Goal: Information Seeking & Learning: Learn about a topic

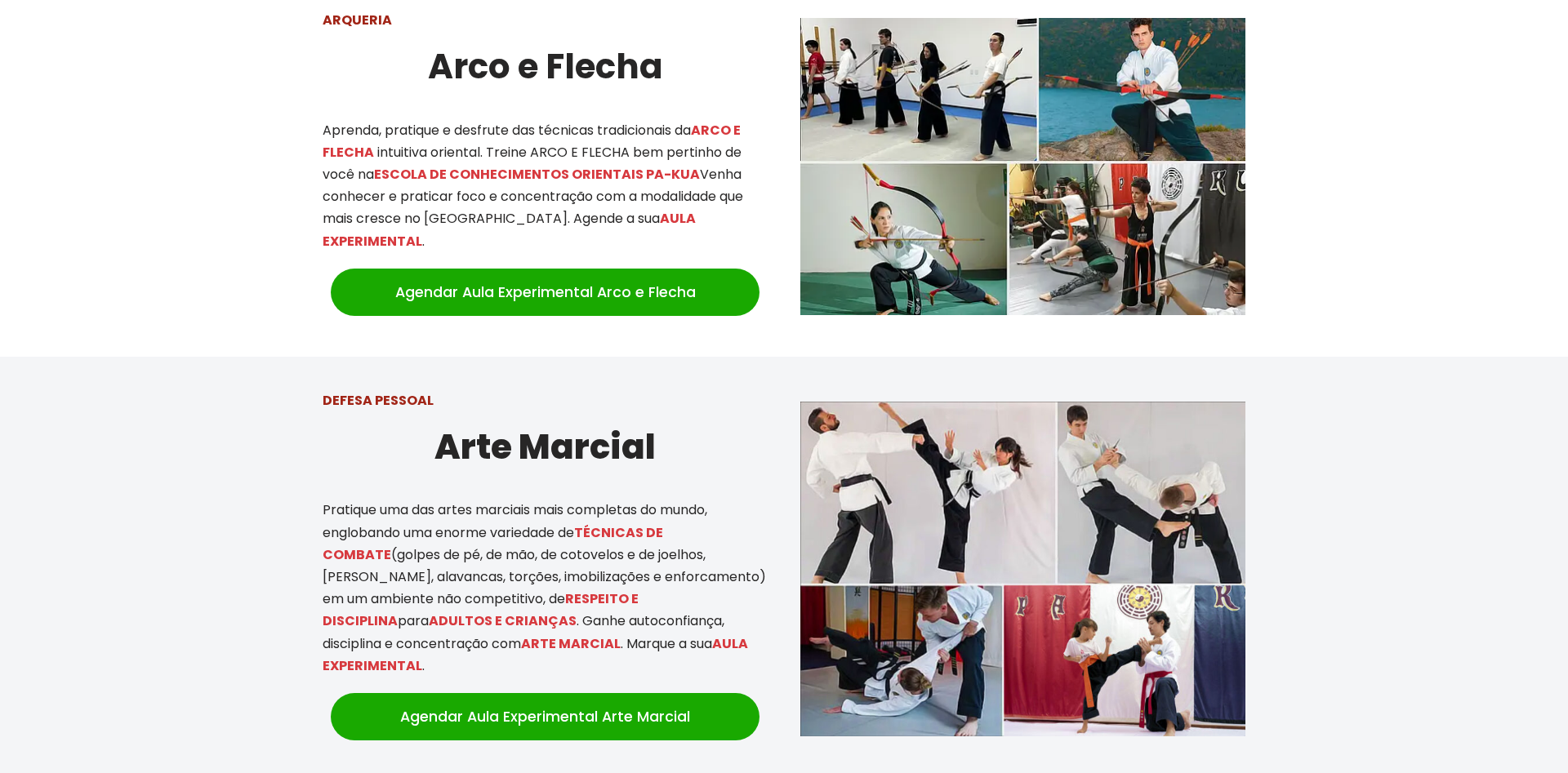
scroll to position [500, 0]
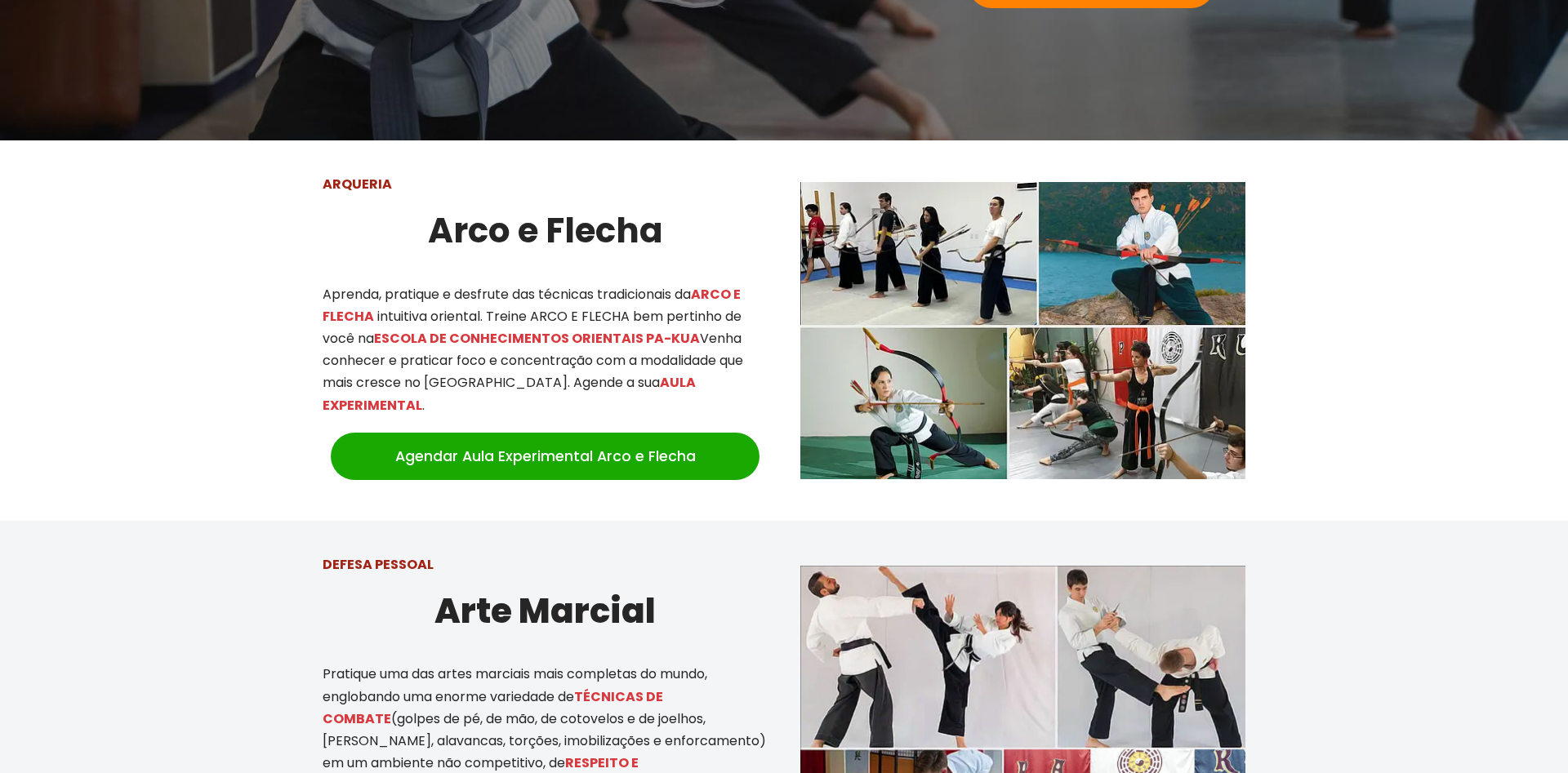
drag, startPoint x: 586, startPoint y: 318, endPoint x: 672, endPoint y: 318, distance: 86.0
click at [672, 318] on p "Aprenda, pratique e desfrute das técnicas tradicionais da ARCO E FLECHA intuiti…" at bounding box center [544, 350] width 445 height 133
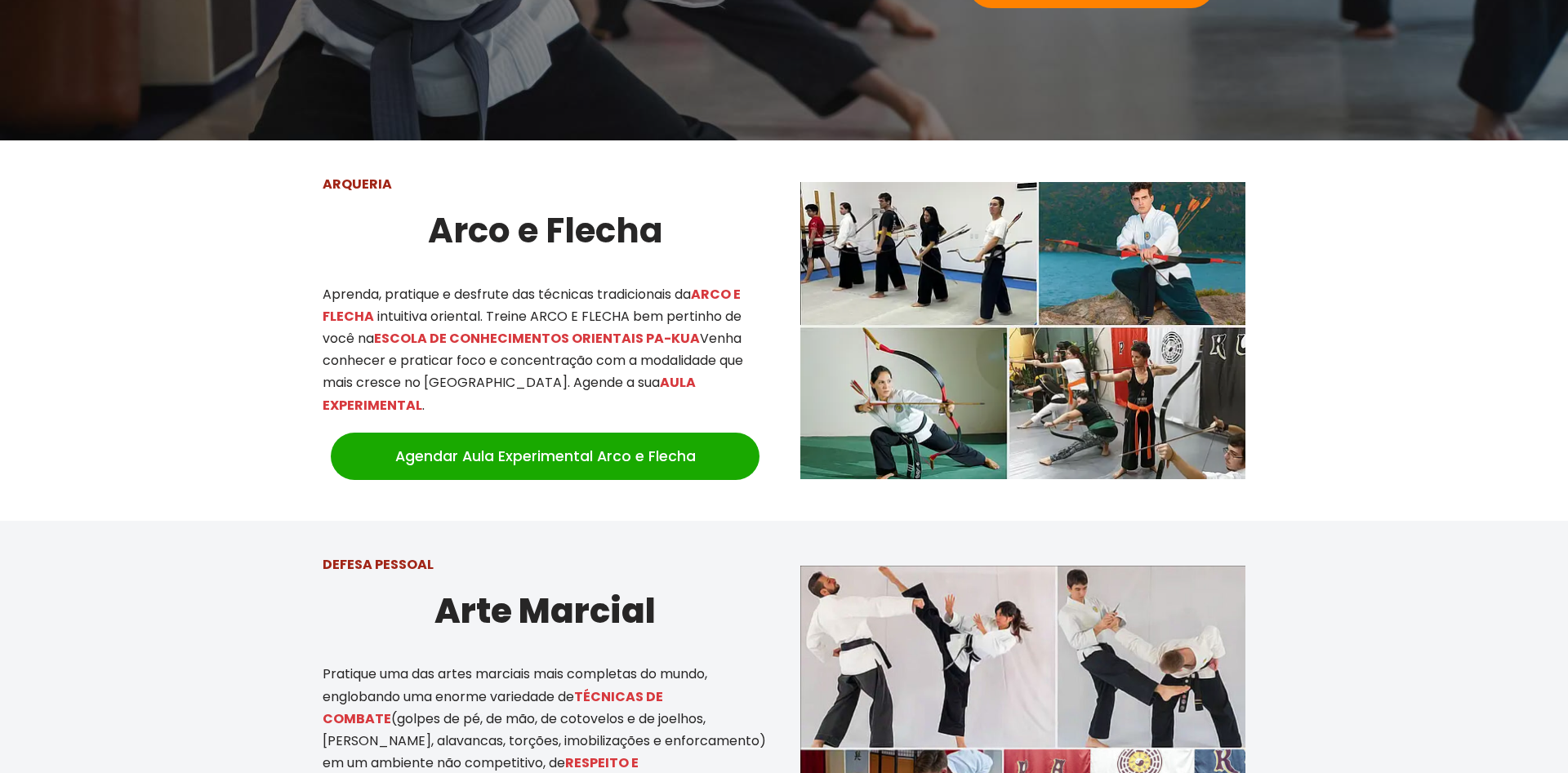
click at [685, 318] on p "Aprenda, pratique e desfrute das técnicas tradicionais da ARCO E FLECHA intuiti…" at bounding box center [544, 350] width 445 height 133
drag, startPoint x: 494, startPoint y: 315, endPoint x: 528, endPoint y: 318, distance: 34.1
click at [528, 318] on p "Aprenda, pratique e desfrute das técnicas tradicionais da ARCO E FLECHA intuiti…" at bounding box center [544, 350] width 445 height 133
drag, startPoint x: 528, startPoint y: 318, endPoint x: 652, endPoint y: 314, distance: 124.1
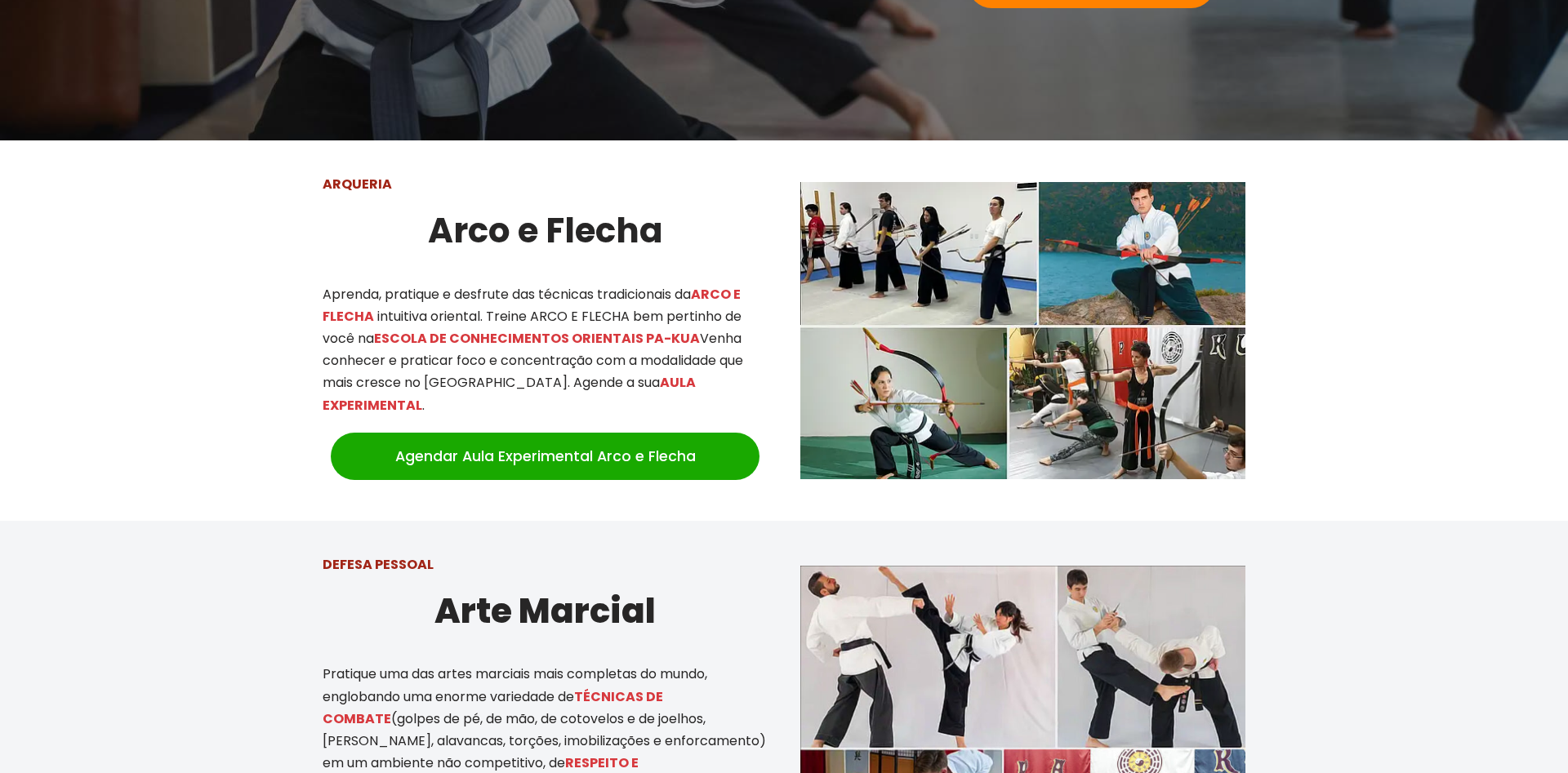
click at [652, 314] on p "Aprenda, pratique e desfrute das técnicas tradicionais da ARCO E FLECHA intuiti…" at bounding box center [544, 350] width 445 height 133
drag, startPoint x: 652, startPoint y: 314, endPoint x: 573, endPoint y: 318, distance: 79.1
click at [573, 318] on p "Aprenda, pratique e desfrute das técnicas tradicionais da ARCO E FLECHA intuiti…" at bounding box center [544, 350] width 445 height 133
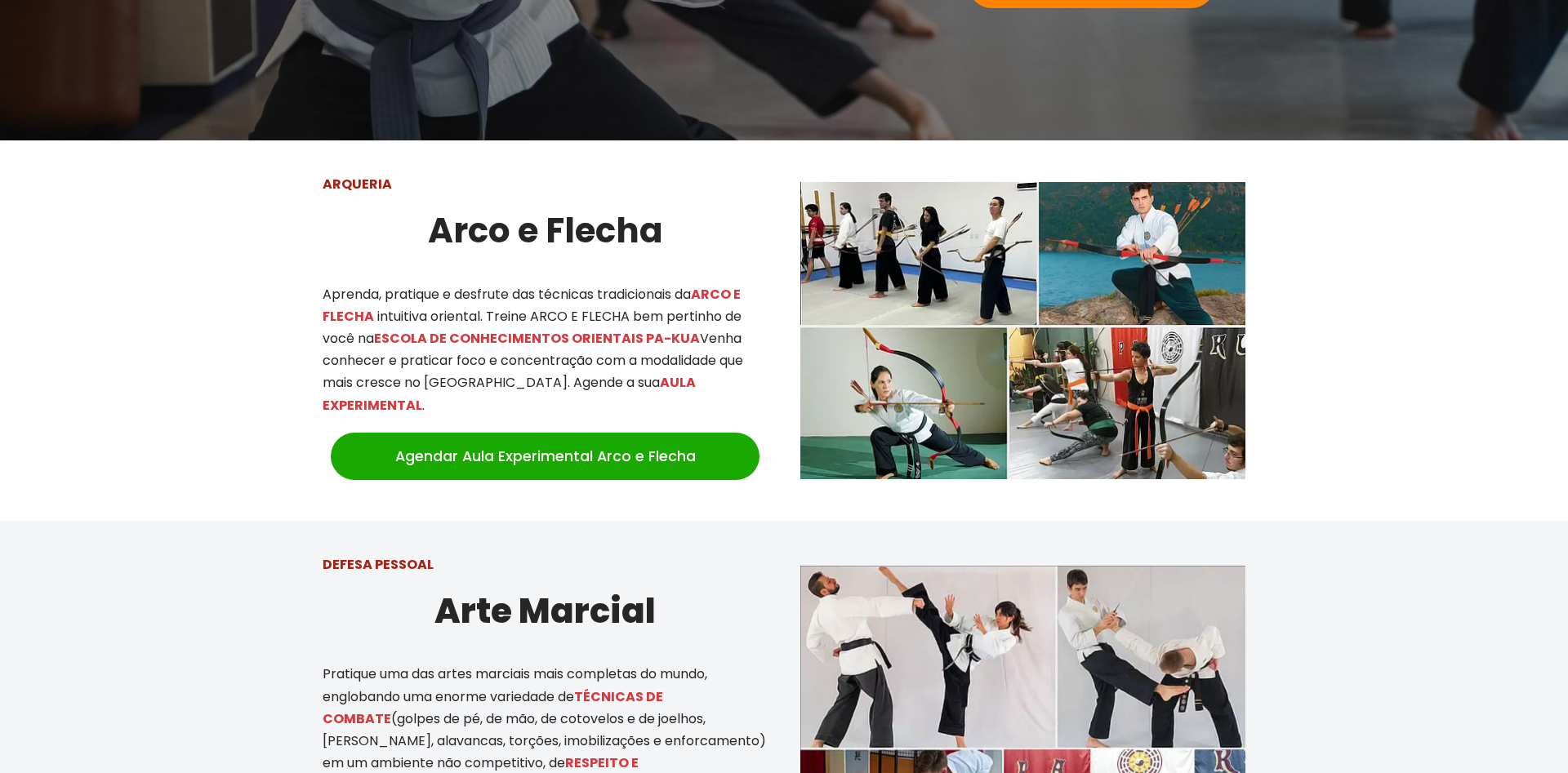
drag, startPoint x: 534, startPoint y: 368, endPoint x: 576, endPoint y: 363, distance: 42.3
click at [576, 363] on p "Aprenda, pratique e desfrute das técnicas tradicionais da ARCO E FLECHA intuiti…" at bounding box center [544, 350] width 445 height 133
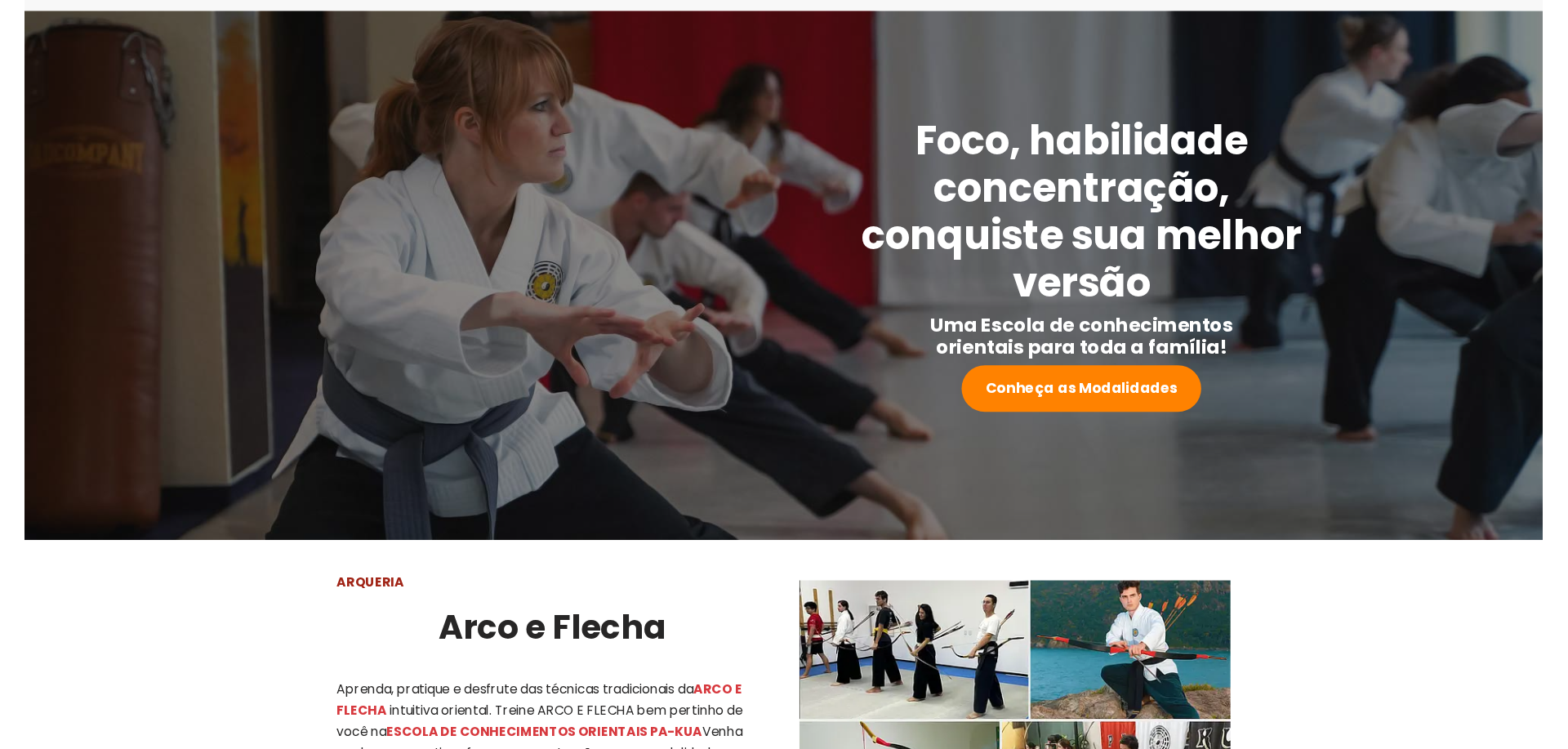
scroll to position [83, 0]
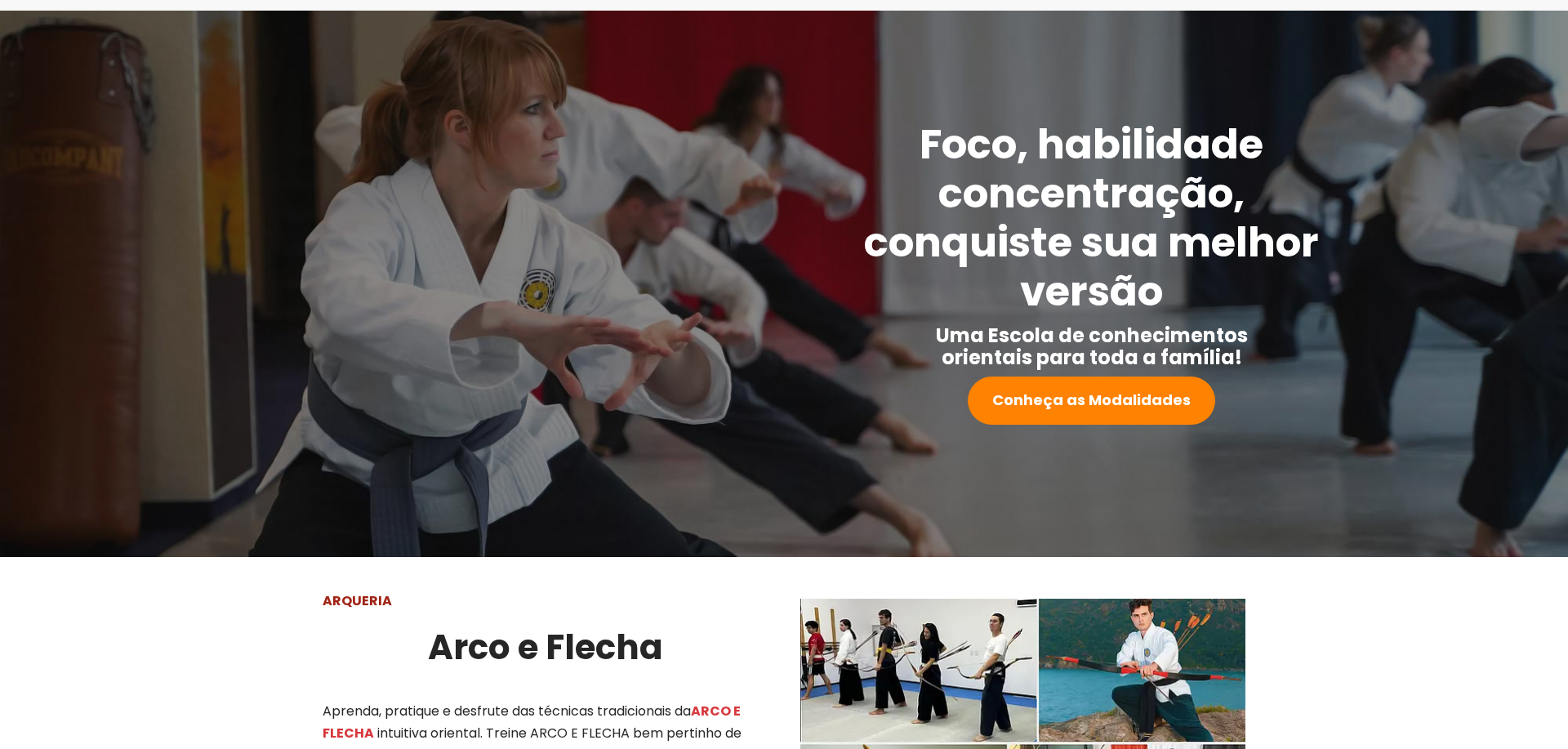
click at [1365, 186] on div "Foco, habilidade concentração, conquiste sua melhor versão Uma Escola de conhec…" at bounding box center [784, 284] width 1556 height 328
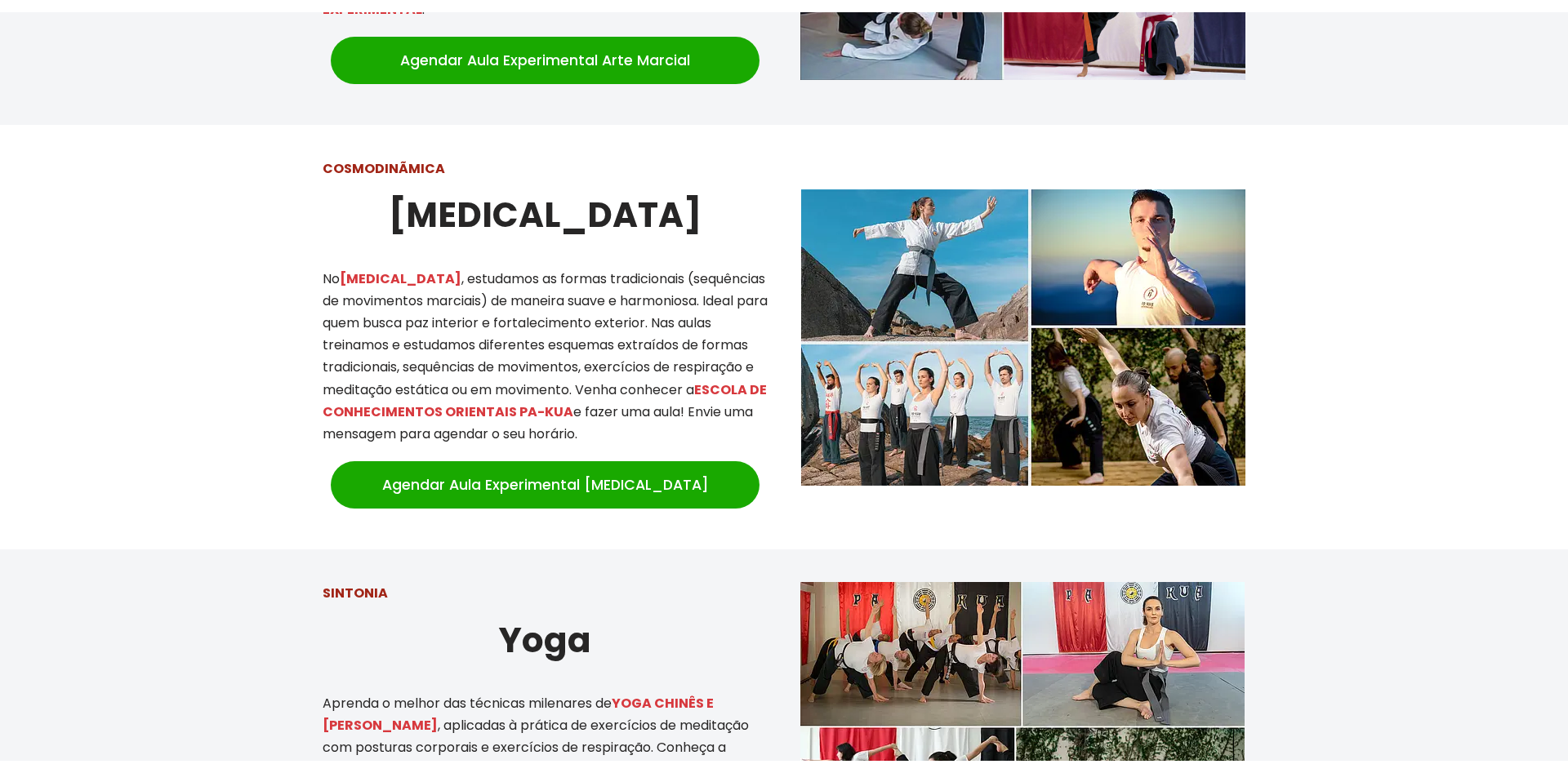
scroll to position [1666, 0]
